Goal: Transaction & Acquisition: Purchase product/service

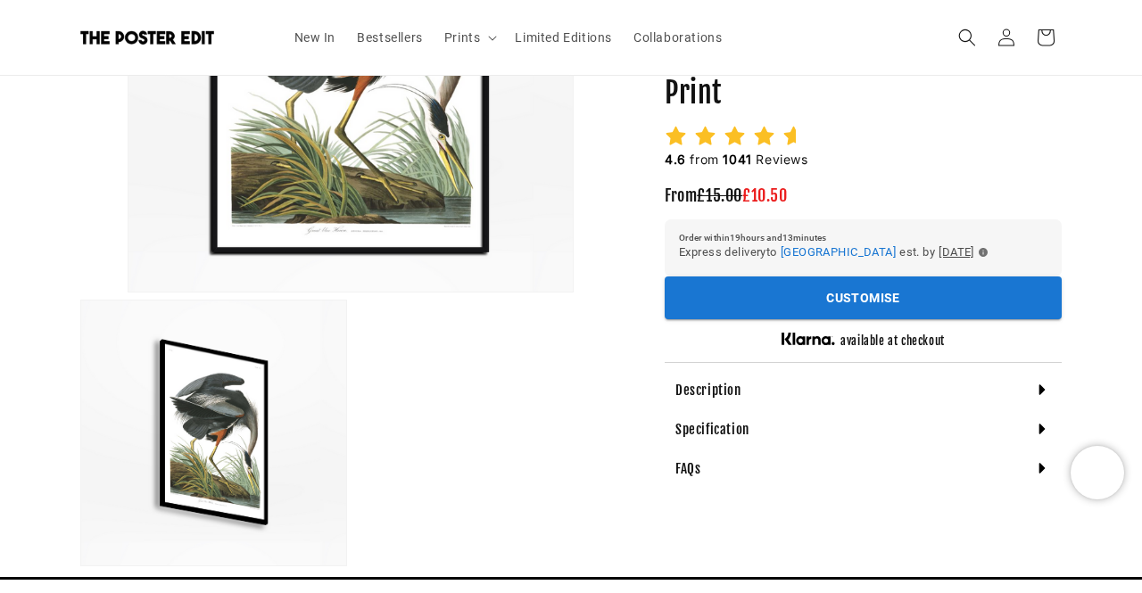
scroll to position [397, 0]
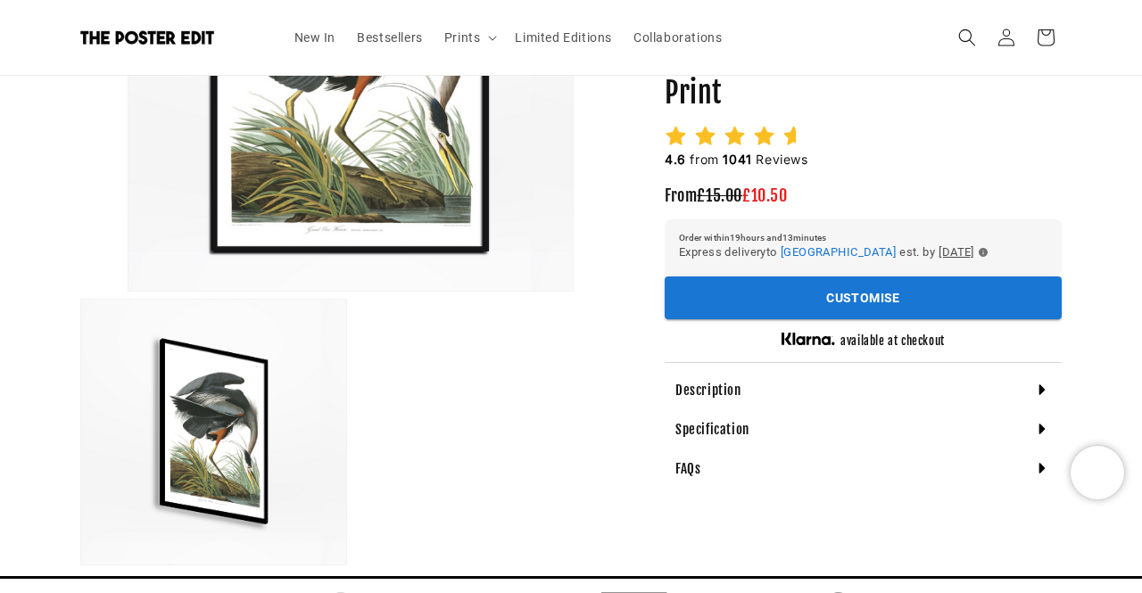
click at [1046, 394] on icon at bounding box center [1042, 390] width 18 height 18
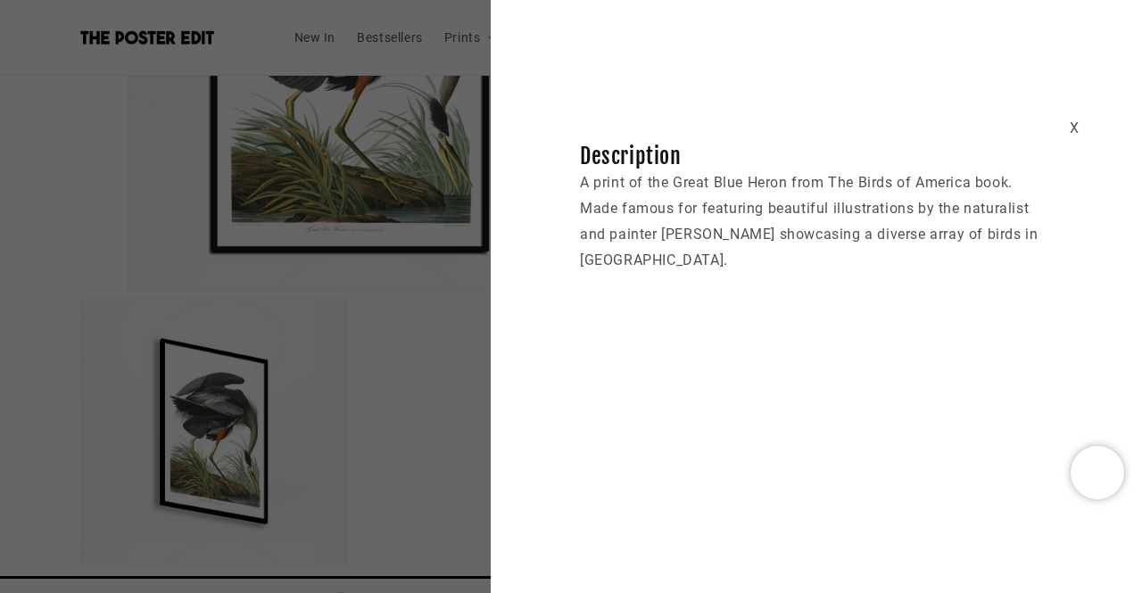
scroll to position [0, 696]
click at [1071, 125] on div "X" at bounding box center [1075, 129] width 10 height 26
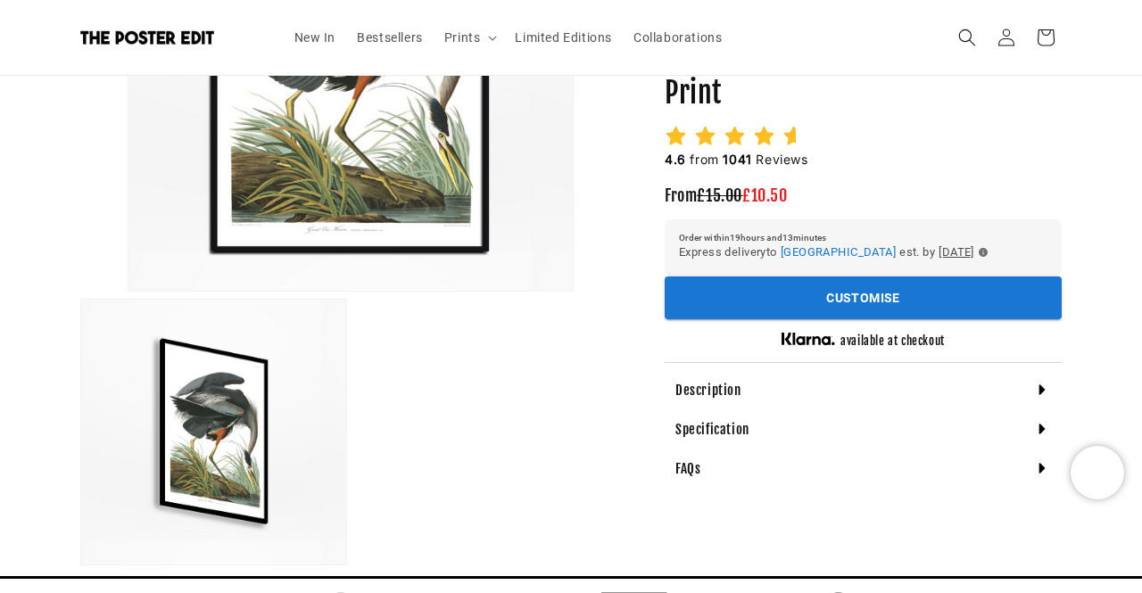
click at [1042, 431] on icon at bounding box center [1043, 429] width 6 height 11
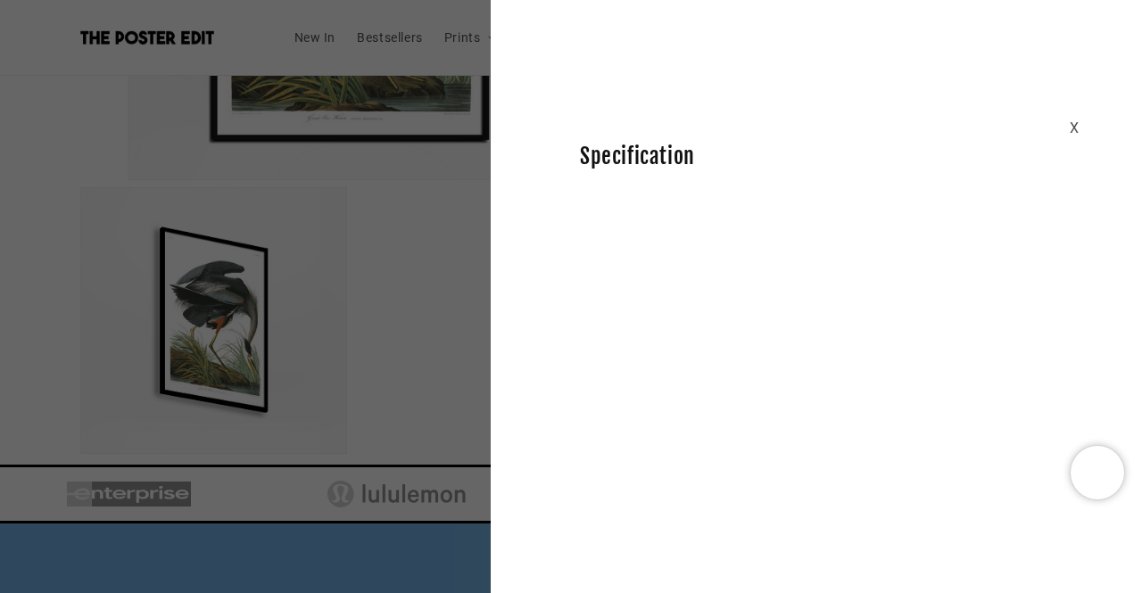
scroll to position [0, 348]
click at [1078, 127] on div "X" at bounding box center [1075, 129] width 10 height 26
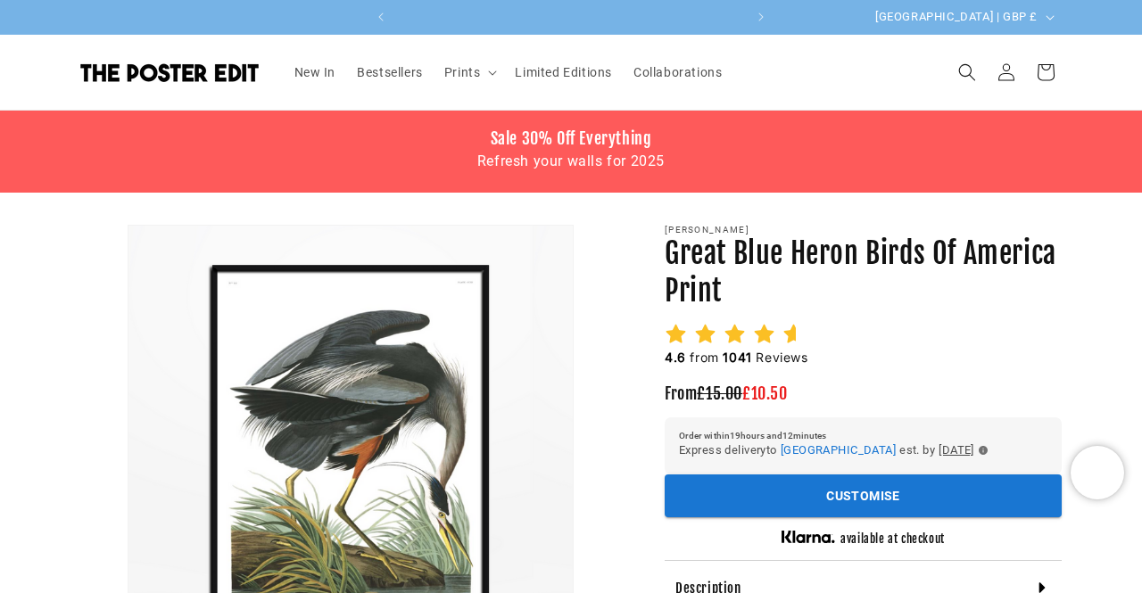
scroll to position [0, 0]
click at [908, 490] on button "Customise" at bounding box center [863, 497] width 397 height 44
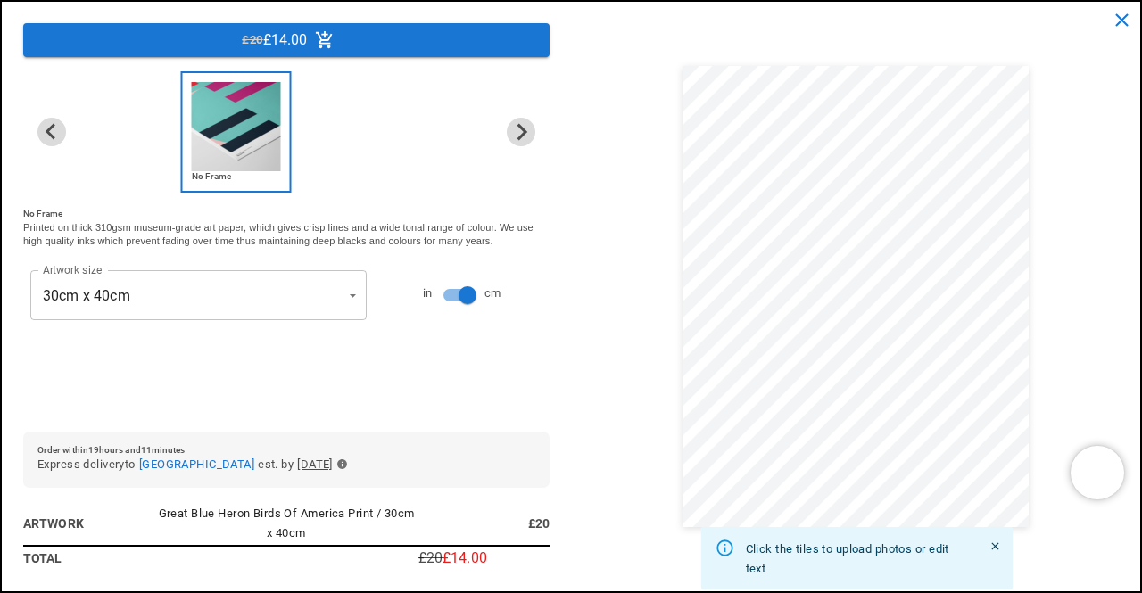
scroll to position [0, 348]
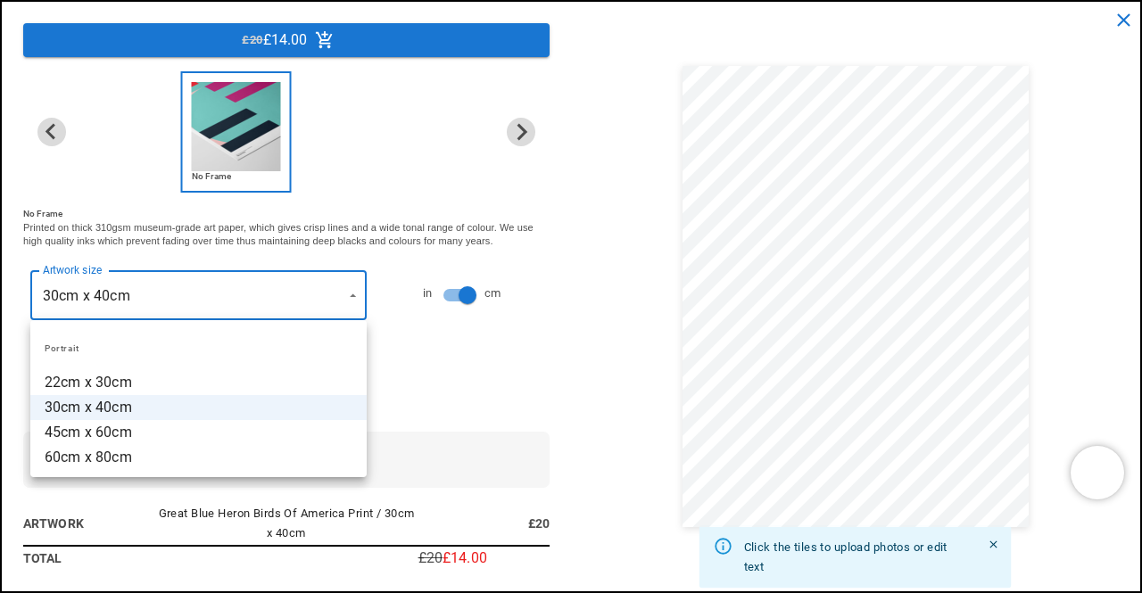
scroll to position [0, 696]
click at [200, 428] on li "45cm x 60cm" at bounding box center [198, 432] width 336 height 25
type input "**********"
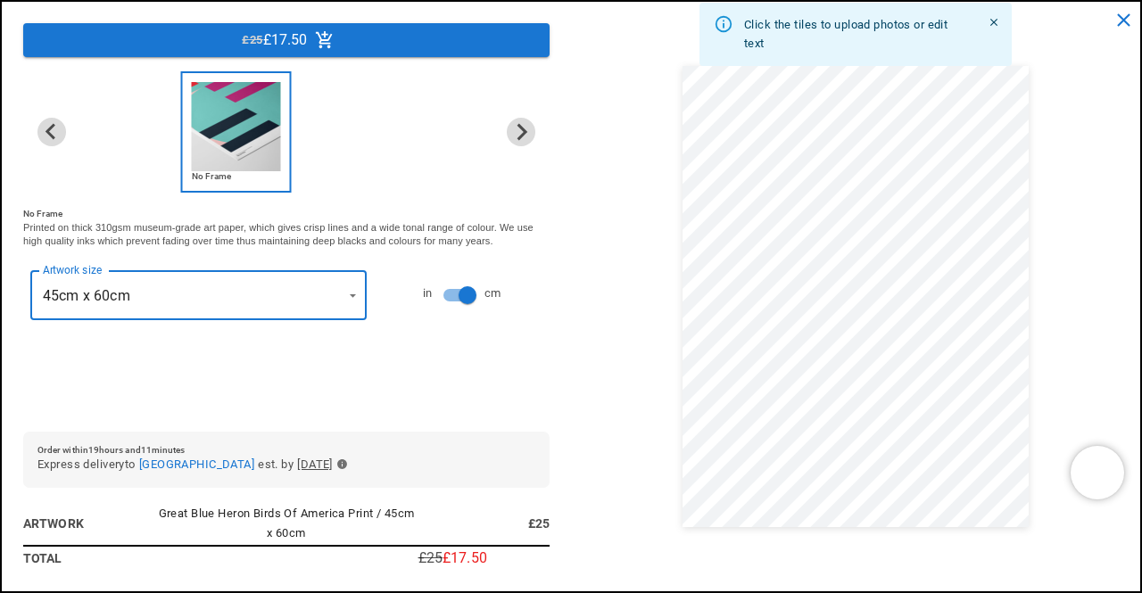
scroll to position [0, 348]
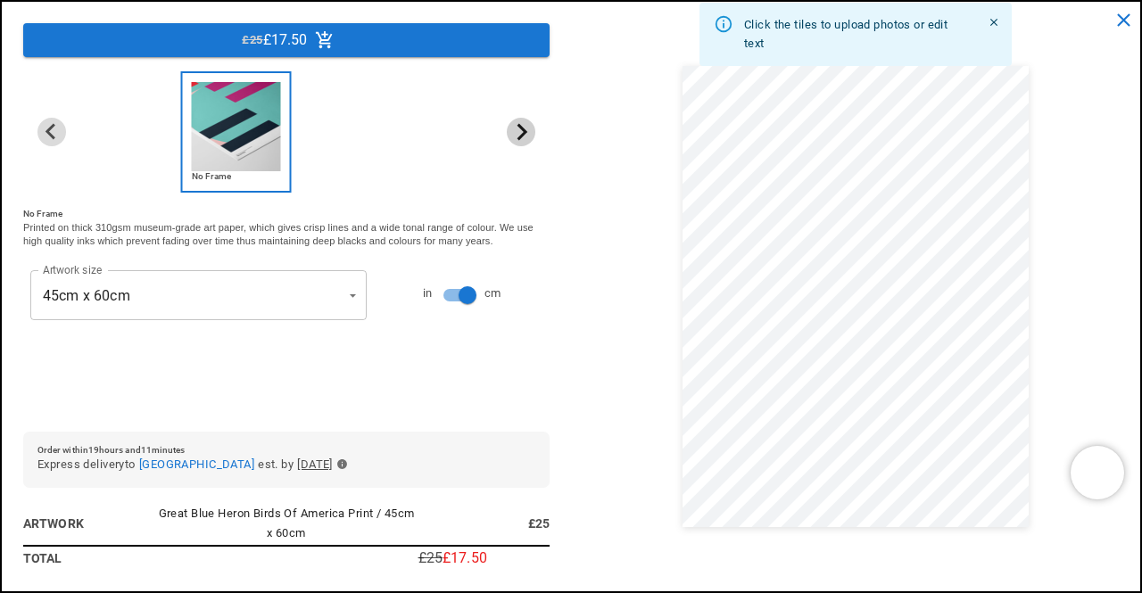
click at [518, 132] on icon "Next slide" at bounding box center [520, 131] width 17 height 17
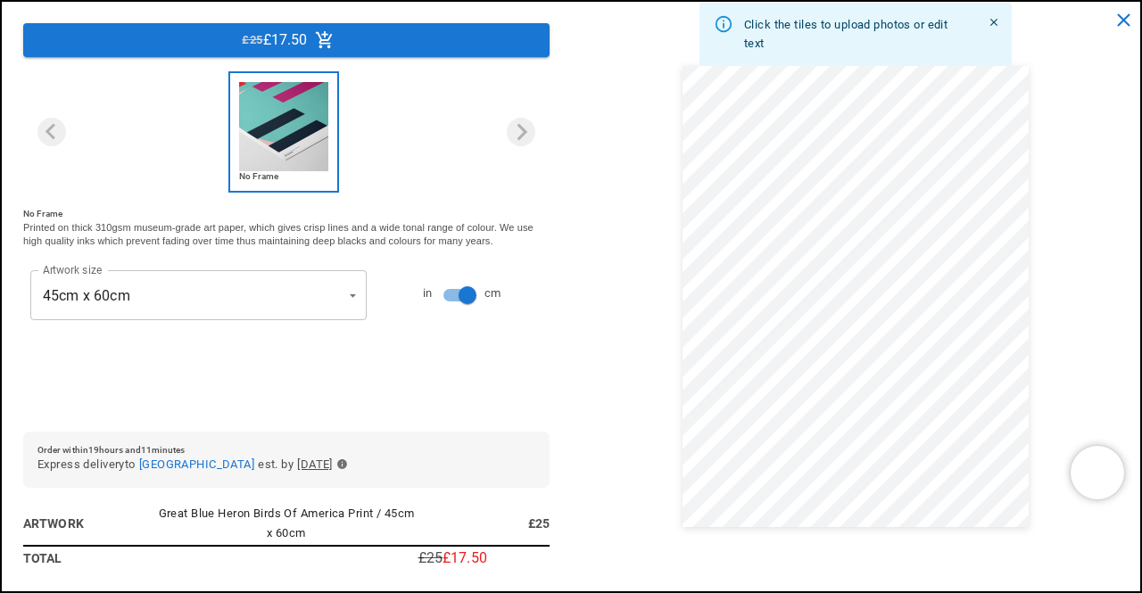
scroll to position [0, 0]
click at [283, 141] on img "1 of 1" at bounding box center [283, 126] width 89 height 89
click at [496, 560] on div "£25 £17.50" at bounding box center [485, 559] width 132 height 14
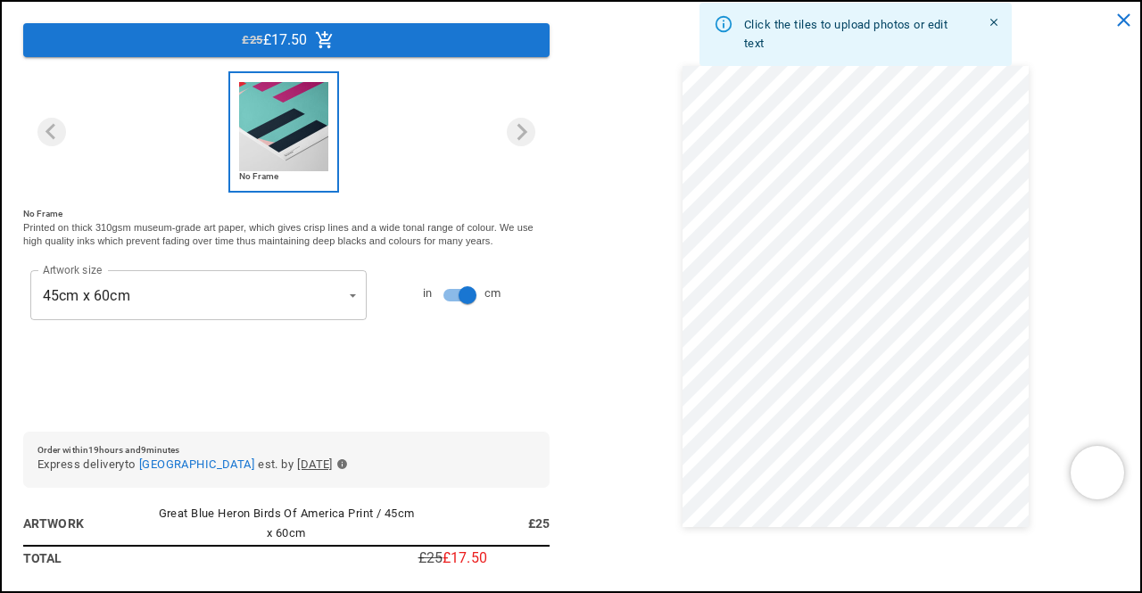
scroll to position [0, 0]
click at [336, 593] on div "**********" at bounding box center [571, 296] width 1142 height 593
